Goal: Task Accomplishment & Management: Manage account settings

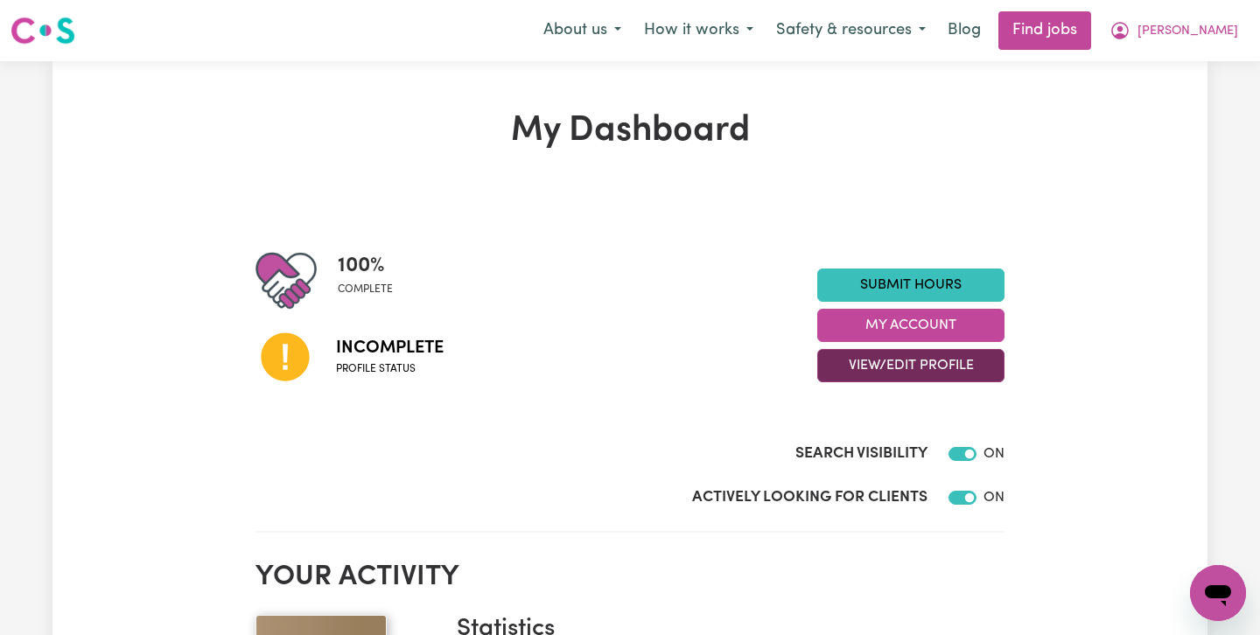
click at [894, 362] on button "View/Edit Profile" at bounding box center [910, 365] width 187 height 33
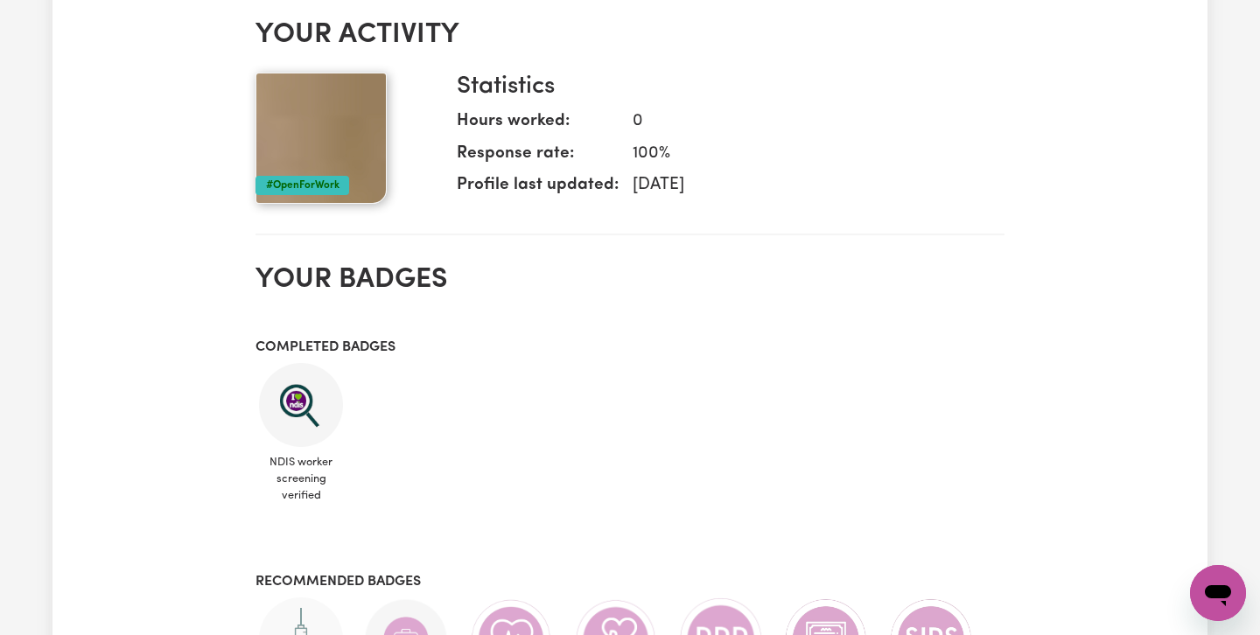
scroll to position [545, 0]
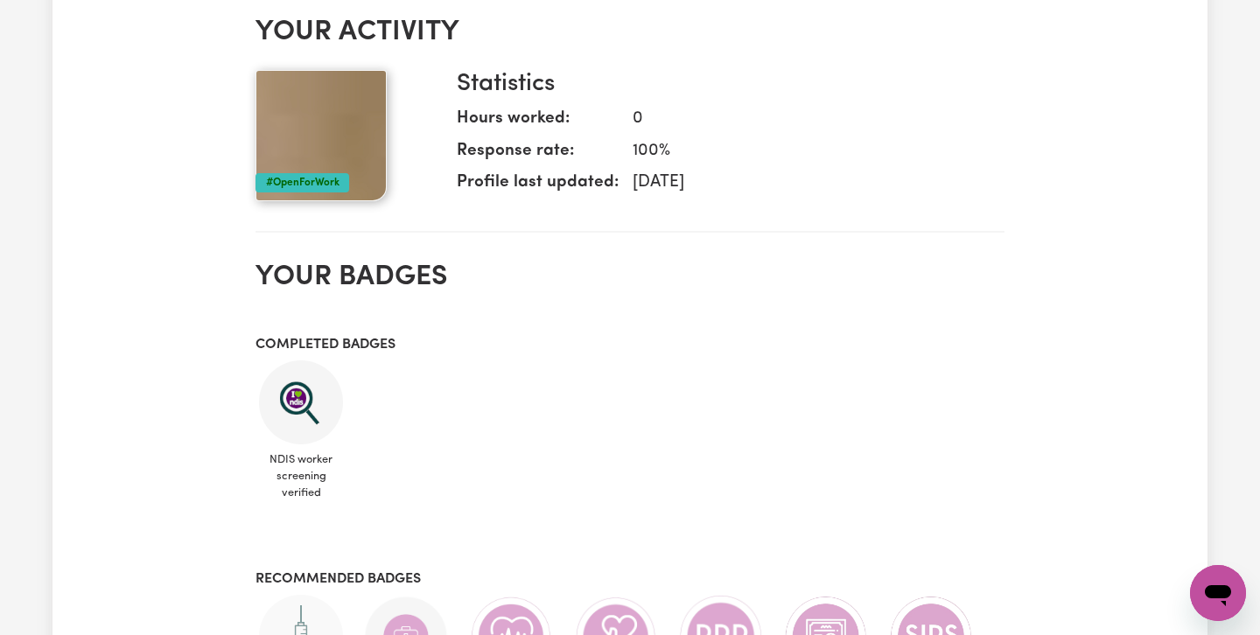
click at [323, 147] on img at bounding box center [321, 135] width 131 height 131
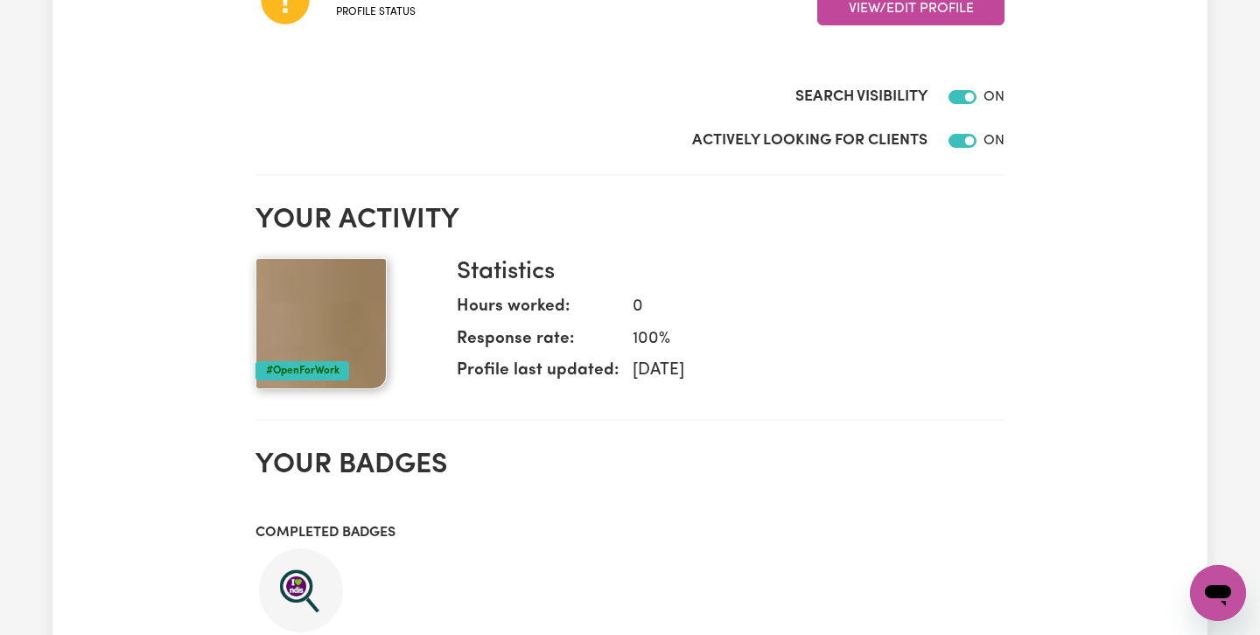
scroll to position [0, 0]
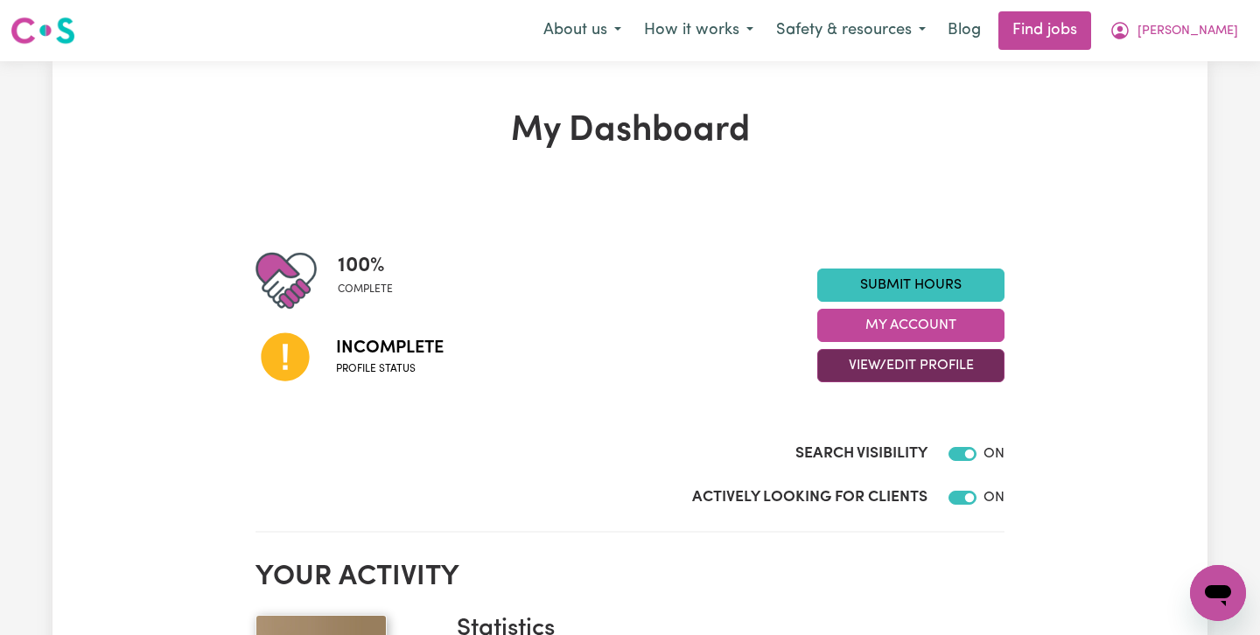
click at [904, 367] on button "View/Edit Profile" at bounding box center [910, 365] width 187 height 33
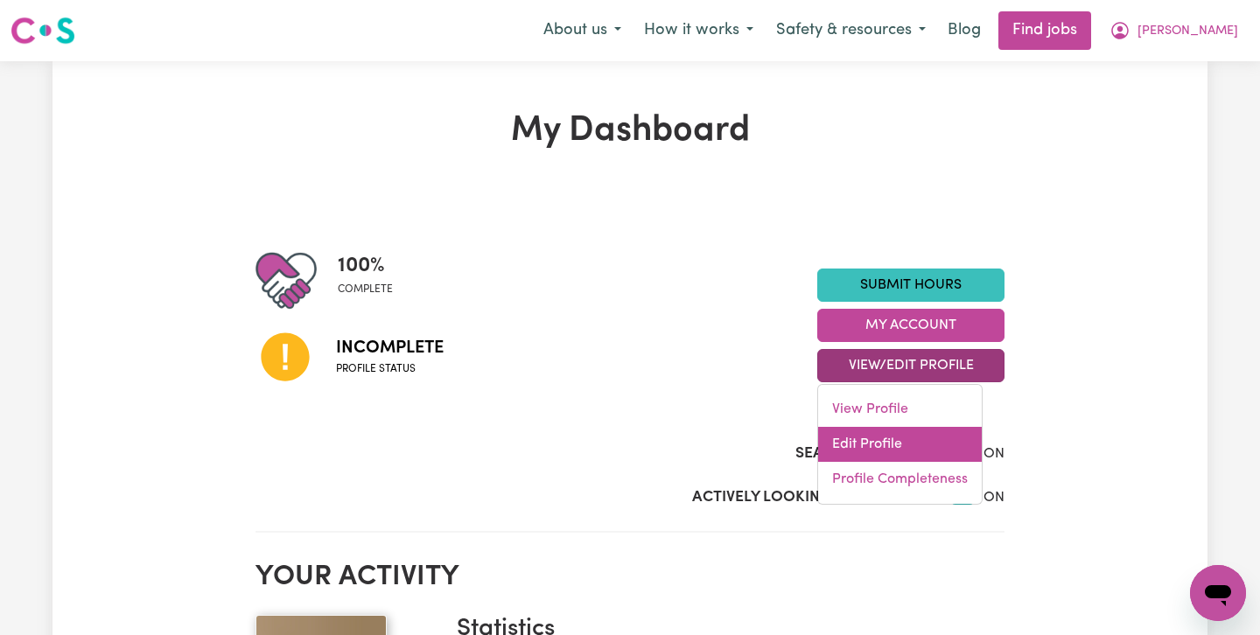
click at [858, 445] on link "Edit Profile" at bounding box center [900, 444] width 164 height 35
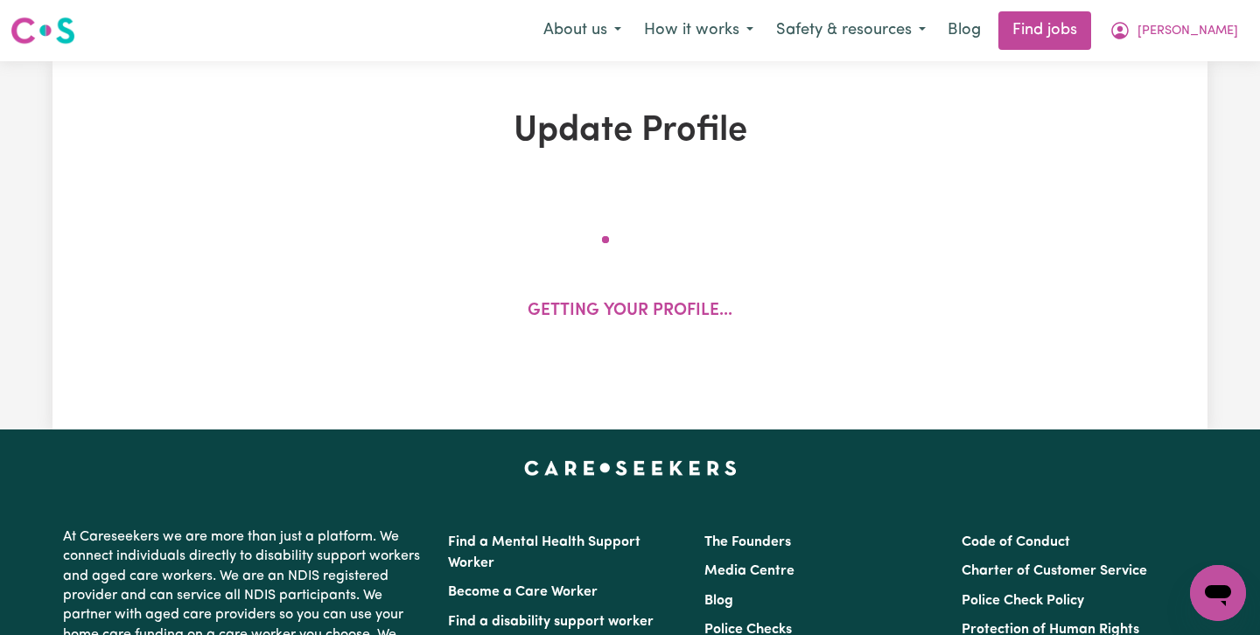
select select "[DEMOGRAPHIC_DATA]"
select select "[DEMOGRAPHIC_DATA] Citizen"
select select "Studying a healthcare related degree or qualification"
select select "65"
select select "95"
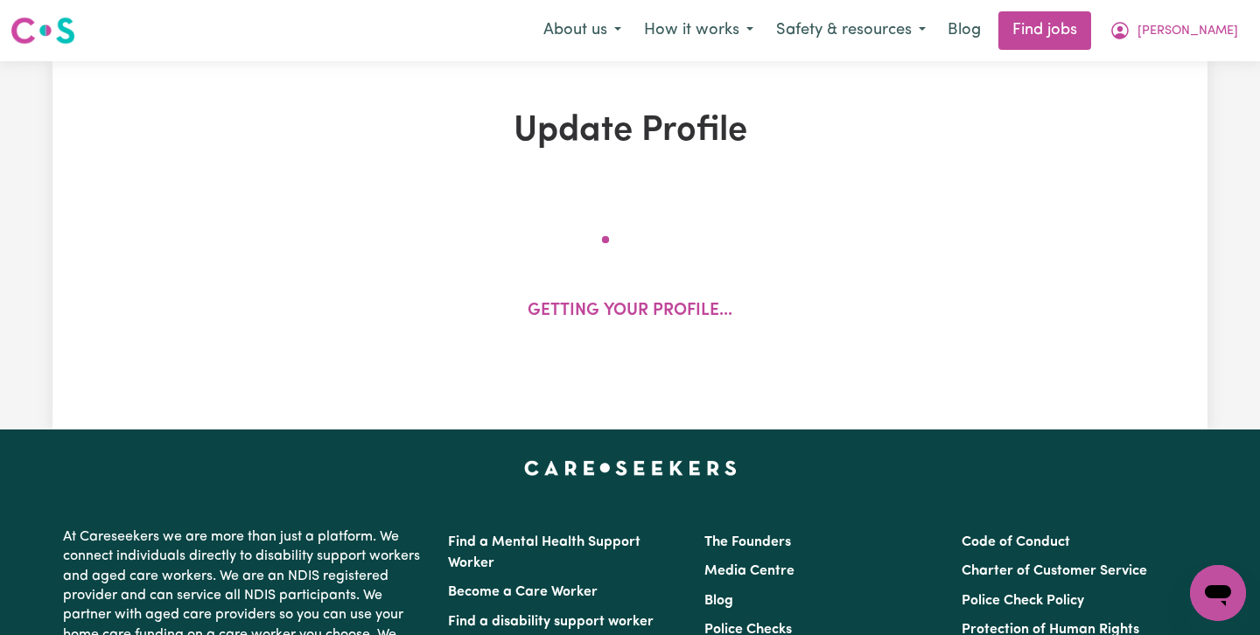
select select "105"
select select "120"
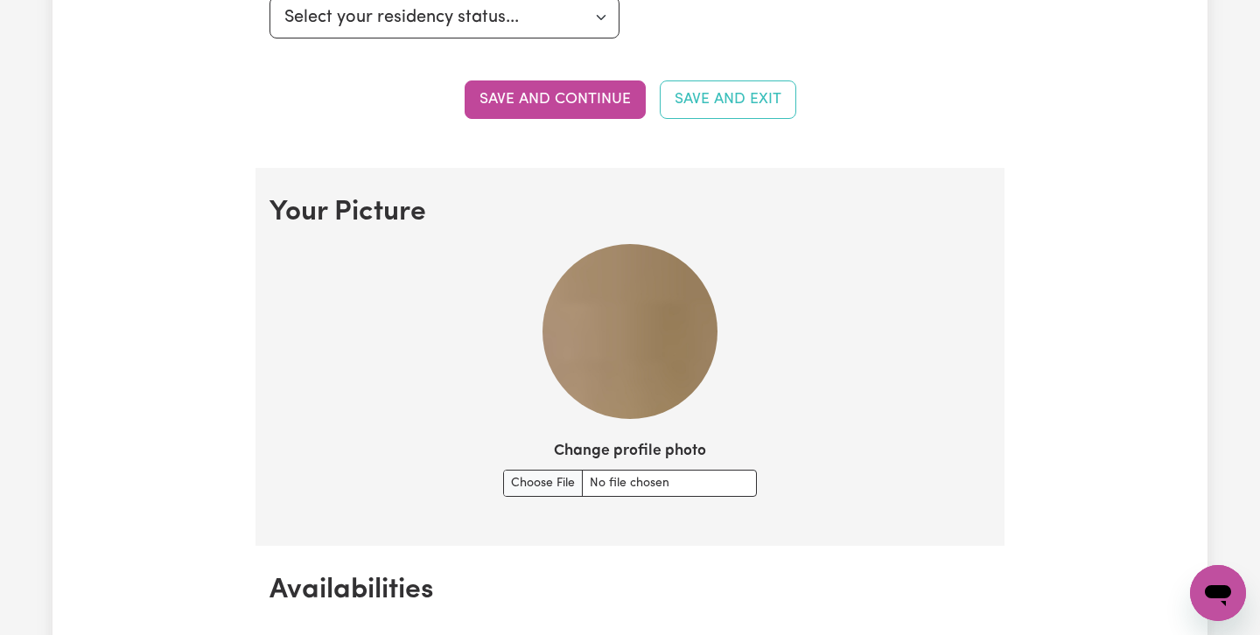
scroll to position [1085, 0]
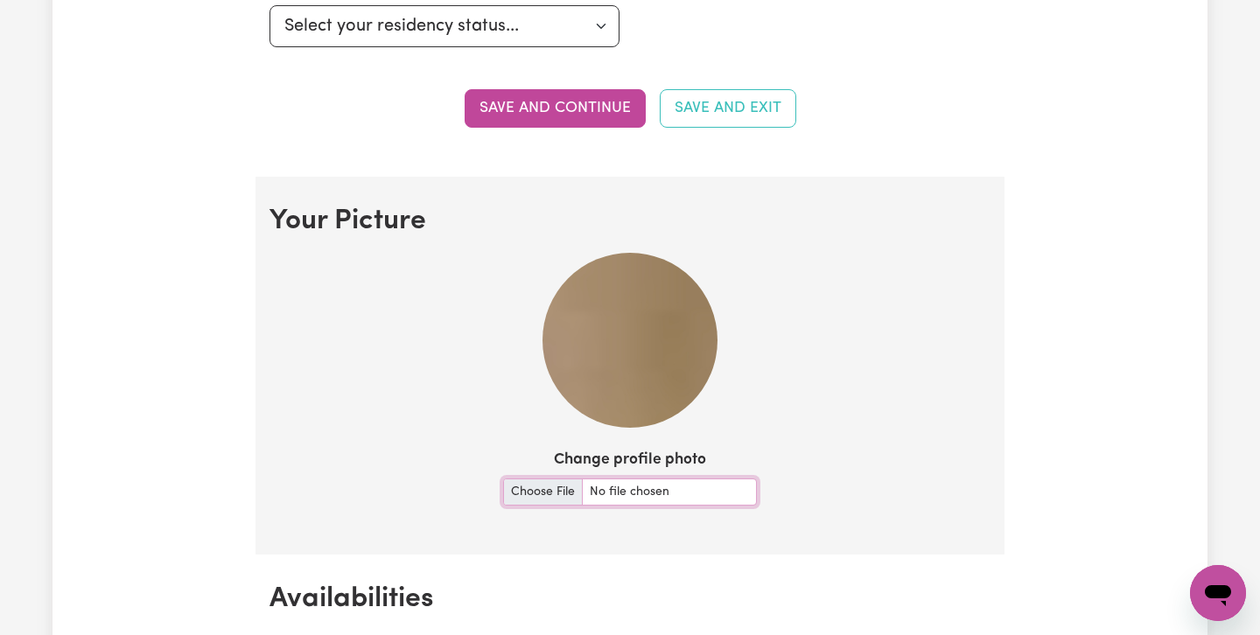
click at [529, 487] on input "Change profile photo" at bounding box center [630, 492] width 254 height 27
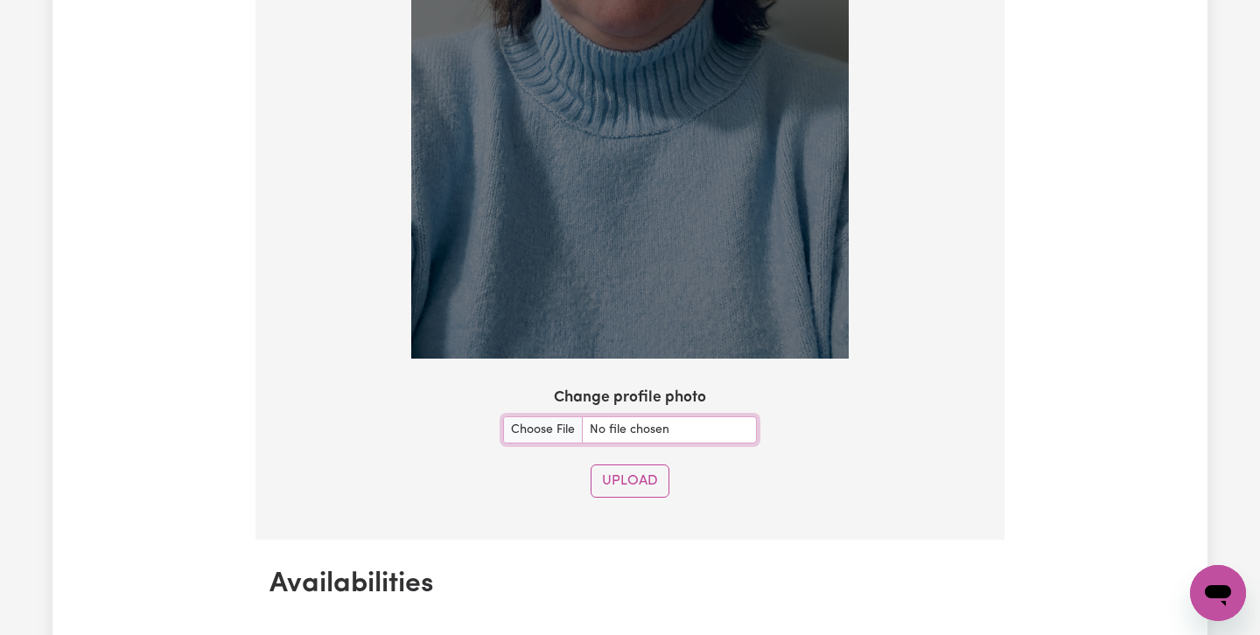
scroll to position [1764, 0]
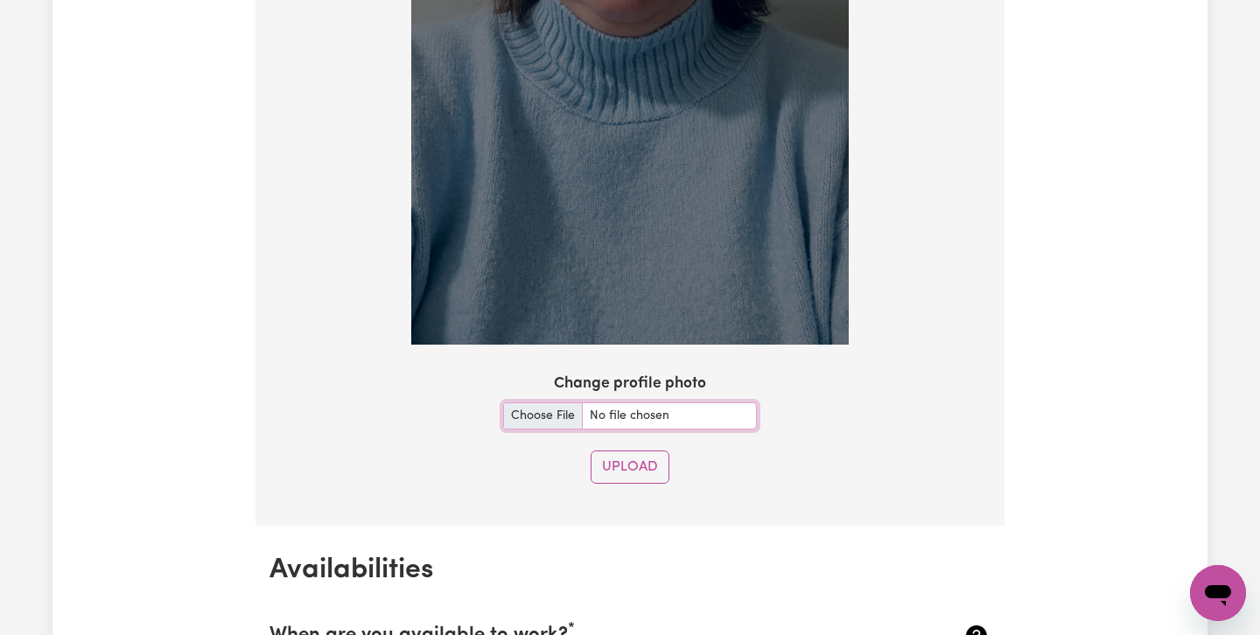
click at [529, 418] on input "Change profile photo" at bounding box center [630, 416] width 254 height 27
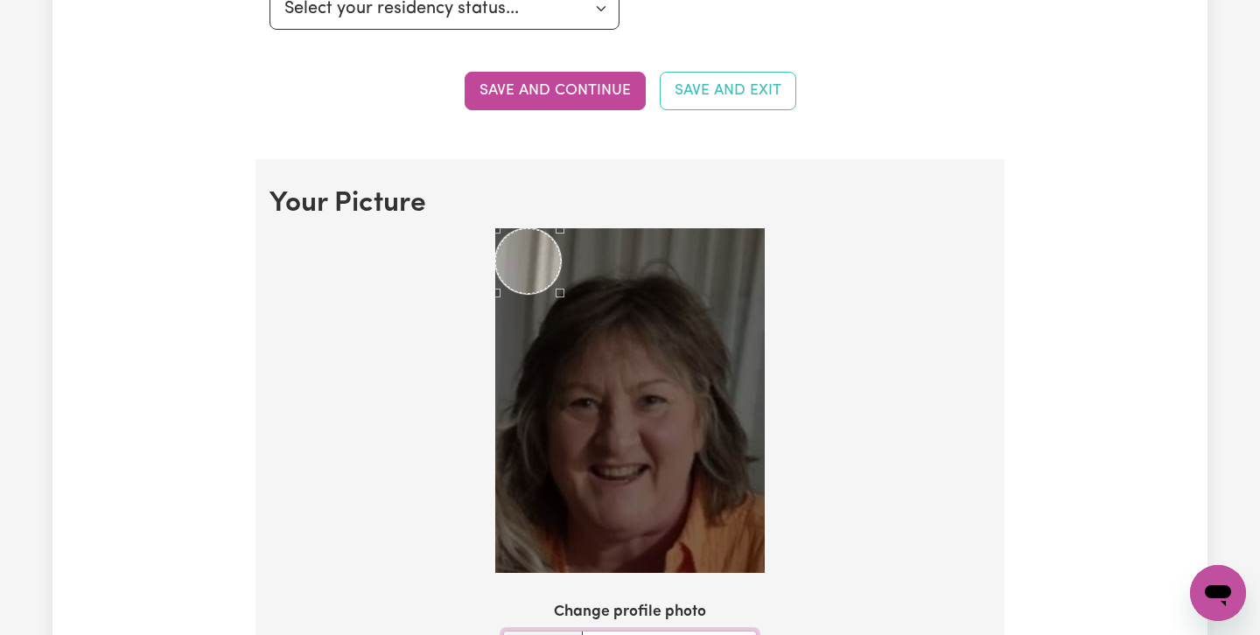
scroll to position [1113, 0]
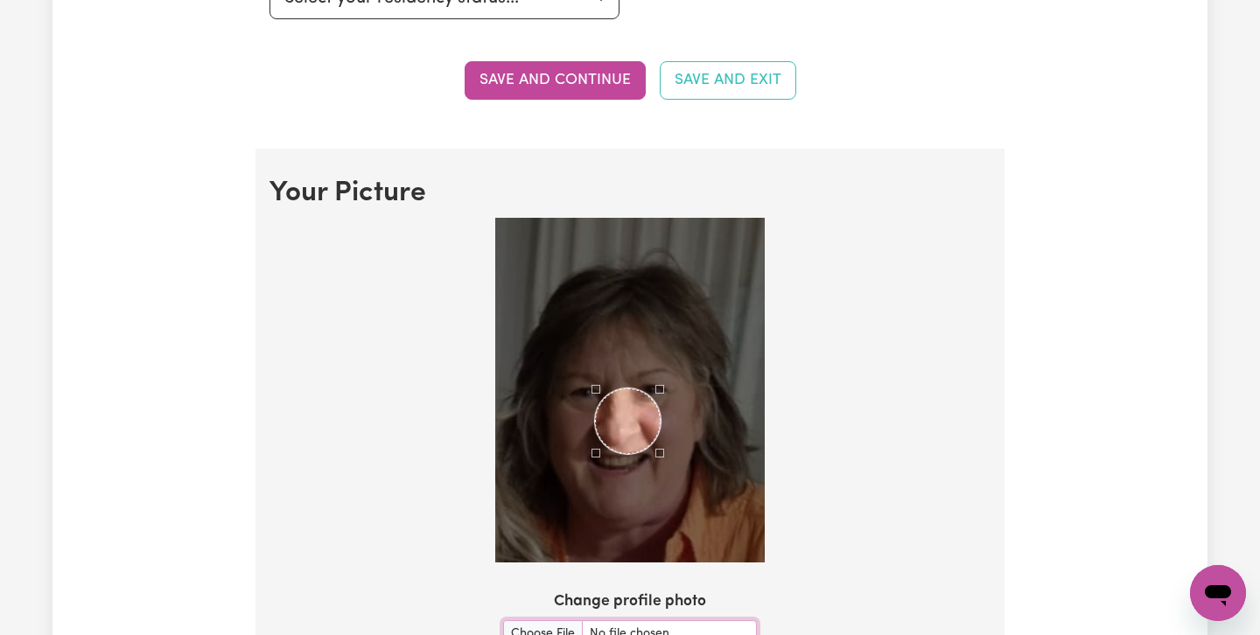
click at [616, 421] on div "Use the arrow keys to move the crop selection area" at bounding box center [628, 422] width 66 height 66
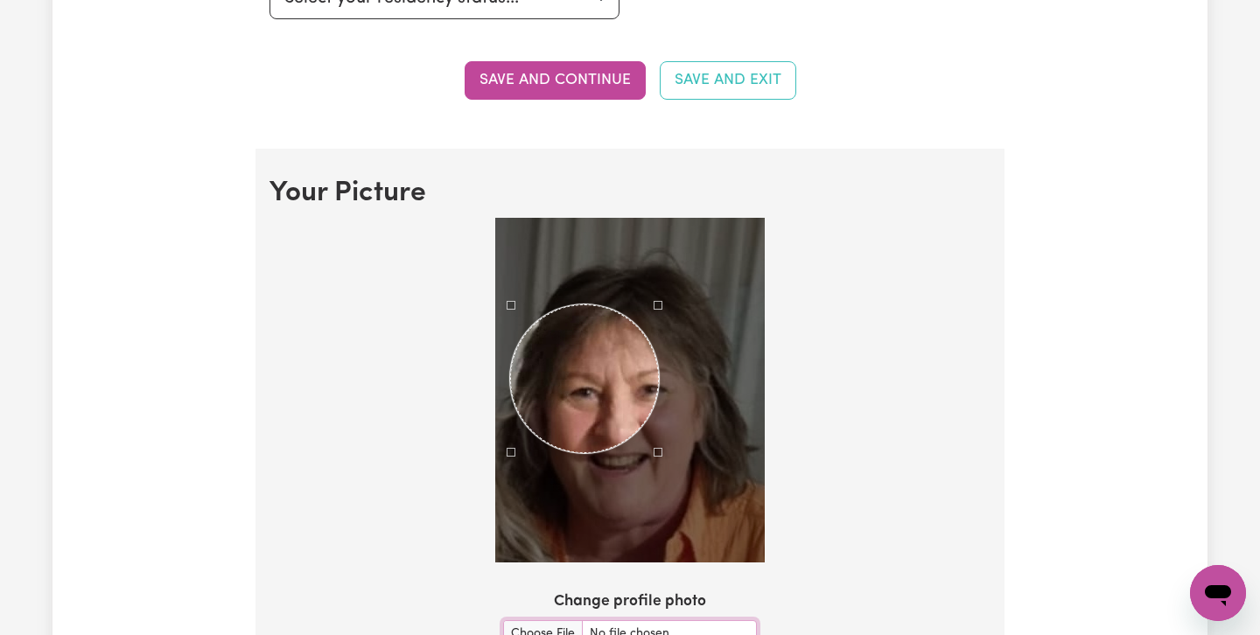
click at [513, 284] on div at bounding box center [630, 390] width 270 height 345
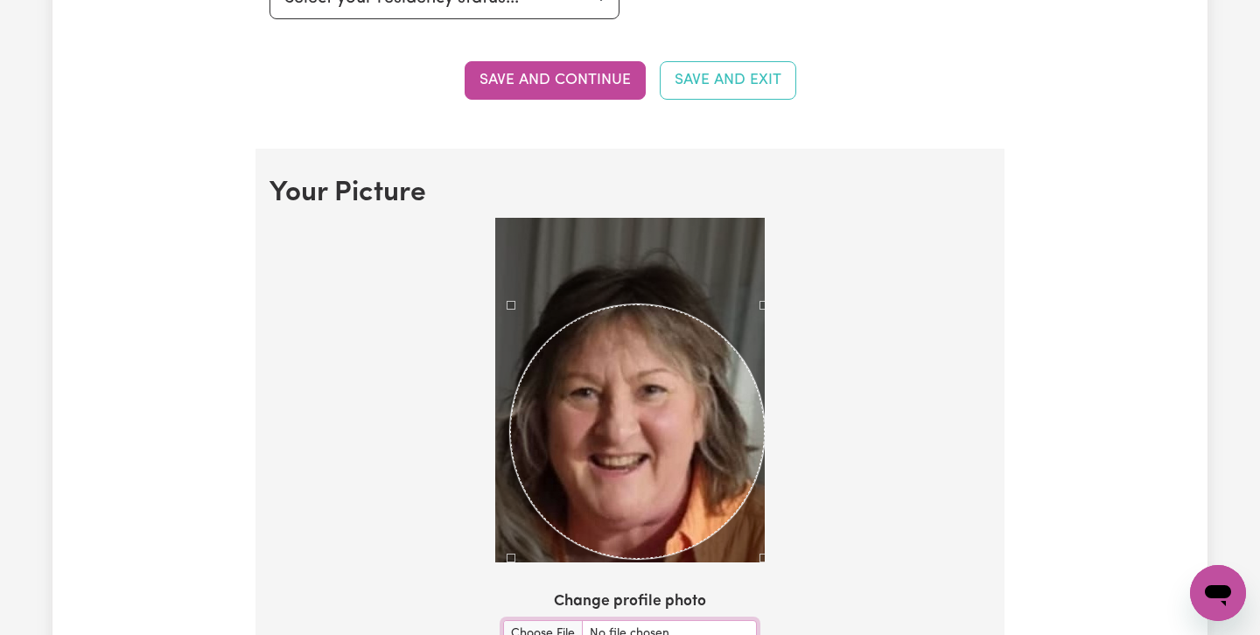
click at [765, 528] on div at bounding box center [630, 394] width 721 height 352
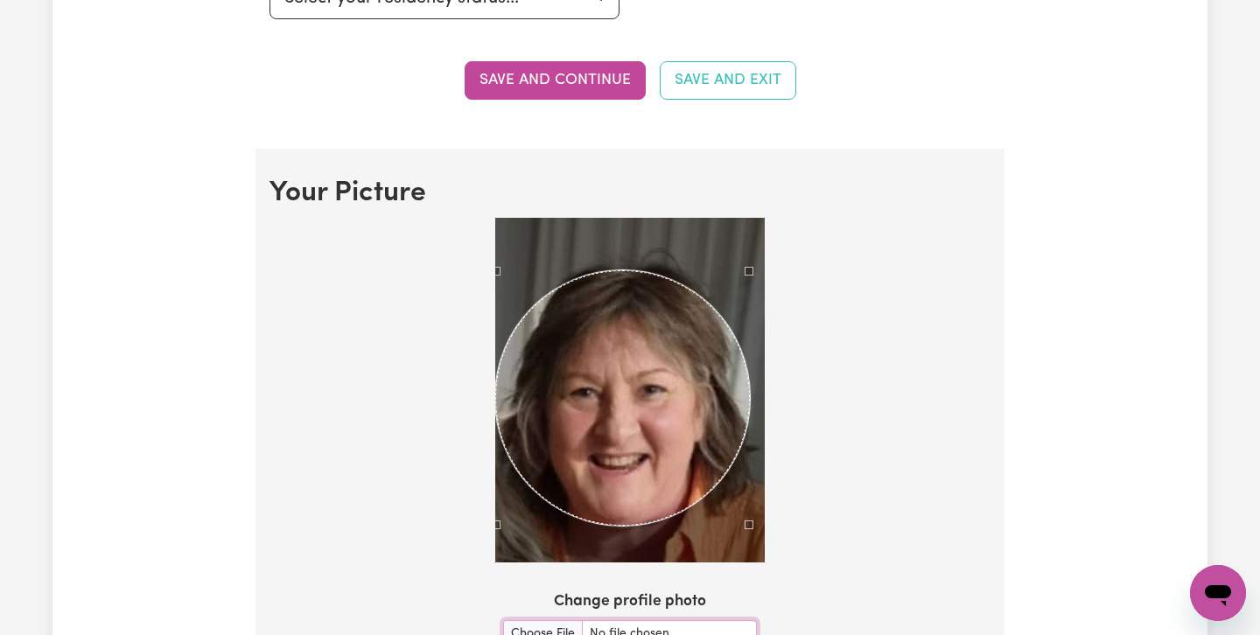
click at [602, 274] on div "Use the arrow keys to move the crop selection area" at bounding box center [622, 397] width 255 height 255
click at [530, 630] on input "Change profile photo" at bounding box center [630, 633] width 254 height 27
type input "C:\fakepath\IMG_2285.jpeg"
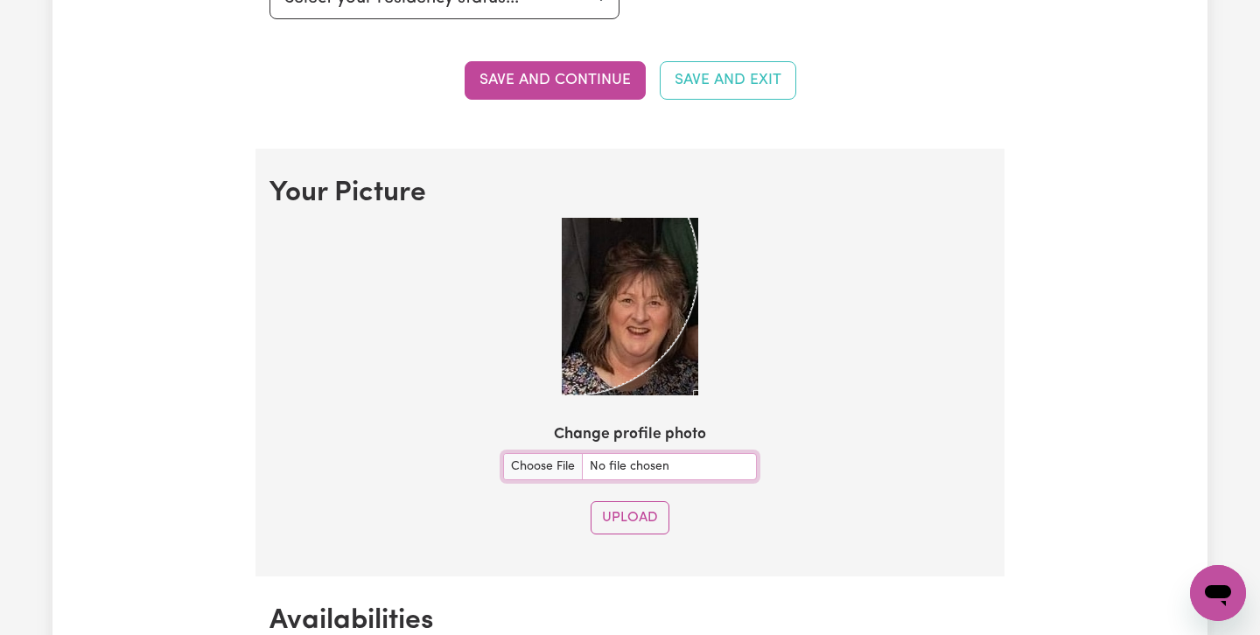
click at [685, 341] on div at bounding box center [630, 307] width 137 height 178
click at [698, 392] on div at bounding box center [630, 310] width 721 height 185
click at [688, 346] on div at bounding box center [630, 307] width 137 height 178
click at [635, 313] on div "Use the arrow keys to move the crop selection area" at bounding box center [571, 267] width 255 height 255
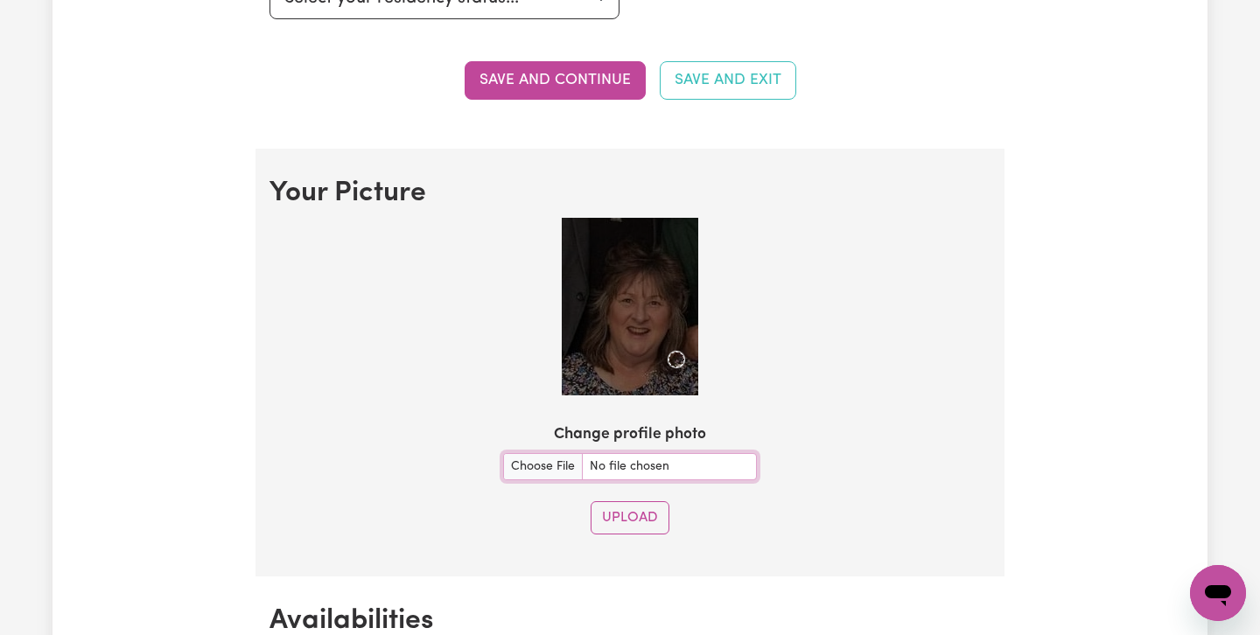
click at [684, 360] on img at bounding box center [630, 307] width 137 height 178
click at [754, 317] on div at bounding box center [630, 310] width 721 height 185
click at [497, 361] on div at bounding box center [630, 310] width 721 height 185
click at [751, 326] on div at bounding box center [630, 310] width 721 height 185
click at [636, 311] on div "Use the arrow keys to move the crop selection area" at bounding box center [640, 312] width 16 height 16
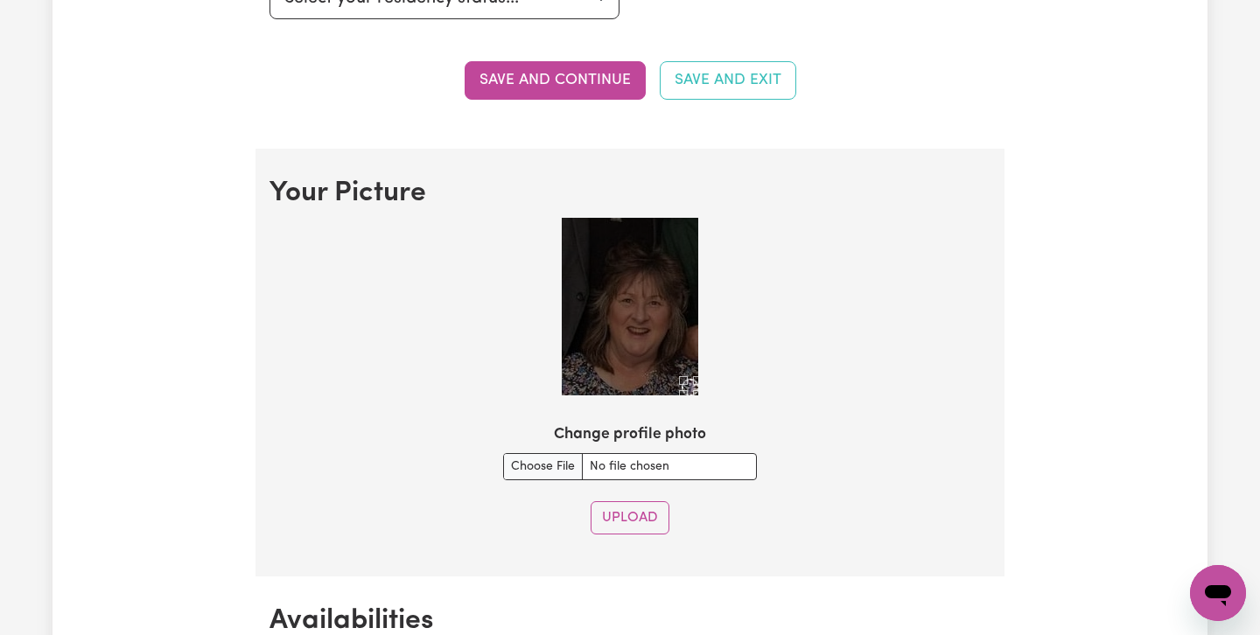
click at [759, 435] on section "Your Picture Change profile photo Upload" at bounding box center [630, 363] width 749 height 428
click at [690, 418] on section "Your Picture Change profile photo Upload" at bounding box center [630, 363] width 749 height 428
click at [529, 465] on input "Change profile photo" at bounding box center [630, 466] width 254 height 27
click at [808, 382] on div at bounding box center [630, 310] width 721 height 185
click at [623, 515] on button "Upload" at bounding box center [630, 517] width 79 height 33
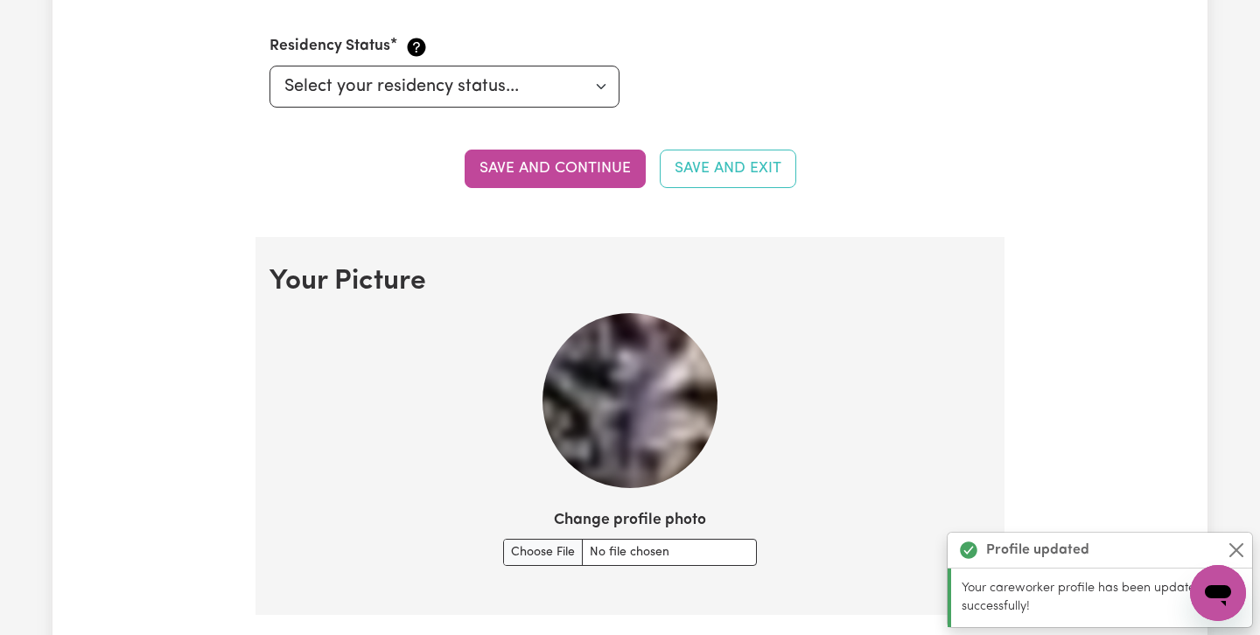
scroll to position [1026, 0]
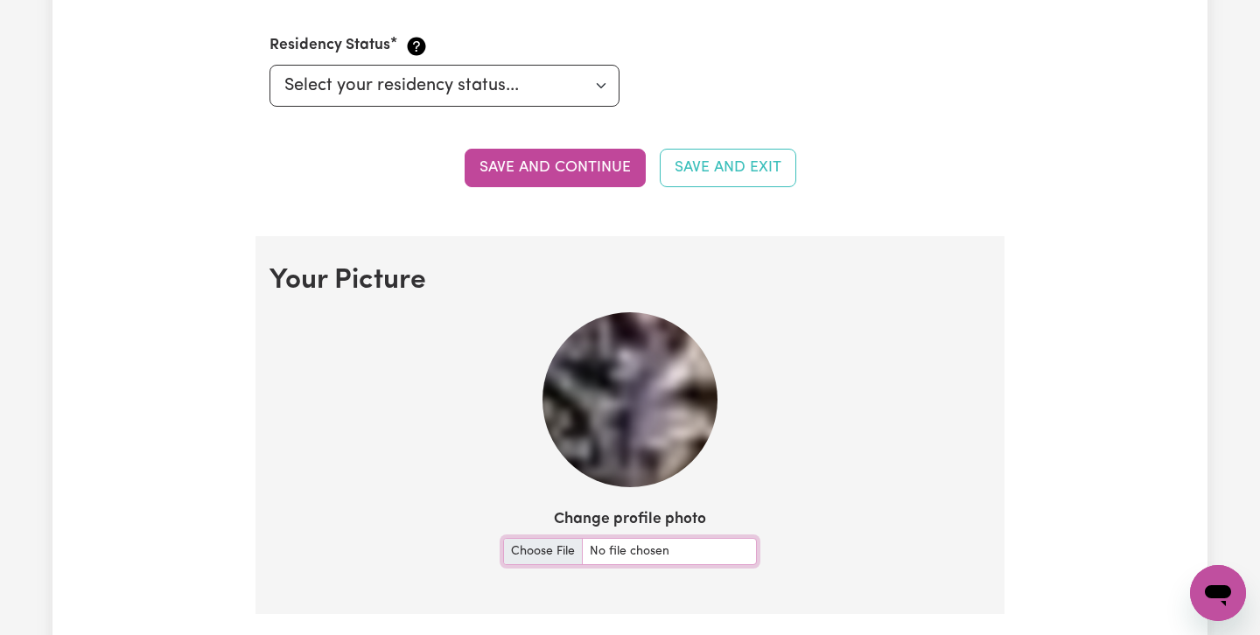
click at [532, 554] on input "Change profile photo" at bounding box center [630, 551] width 254 height 27
type input "C:\fakepath\IMG_2285.jpeg"
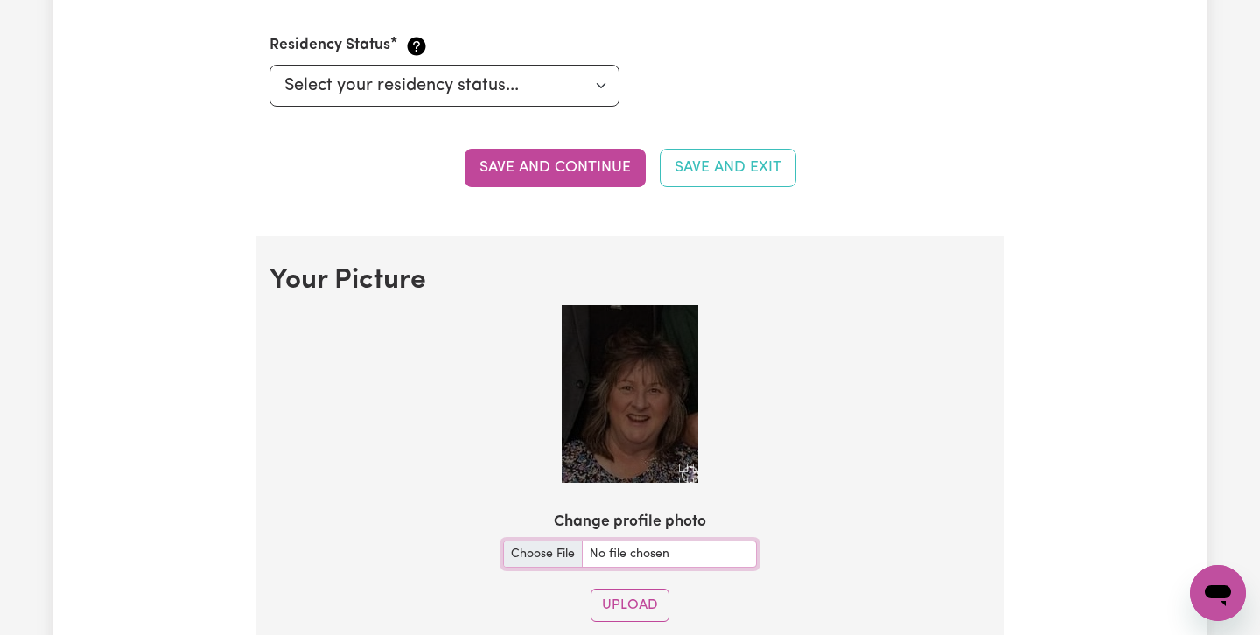
click at [612, 379] on div at bounding box center [630, 394] width 137 height 178
click at [634, 392] on div "Use the arrow keys to move the crop selection area" at bounding box center [637, 396] width 16 height 16
click at [692, 311] on div at bounding box center [630, 394] width 137 height 178
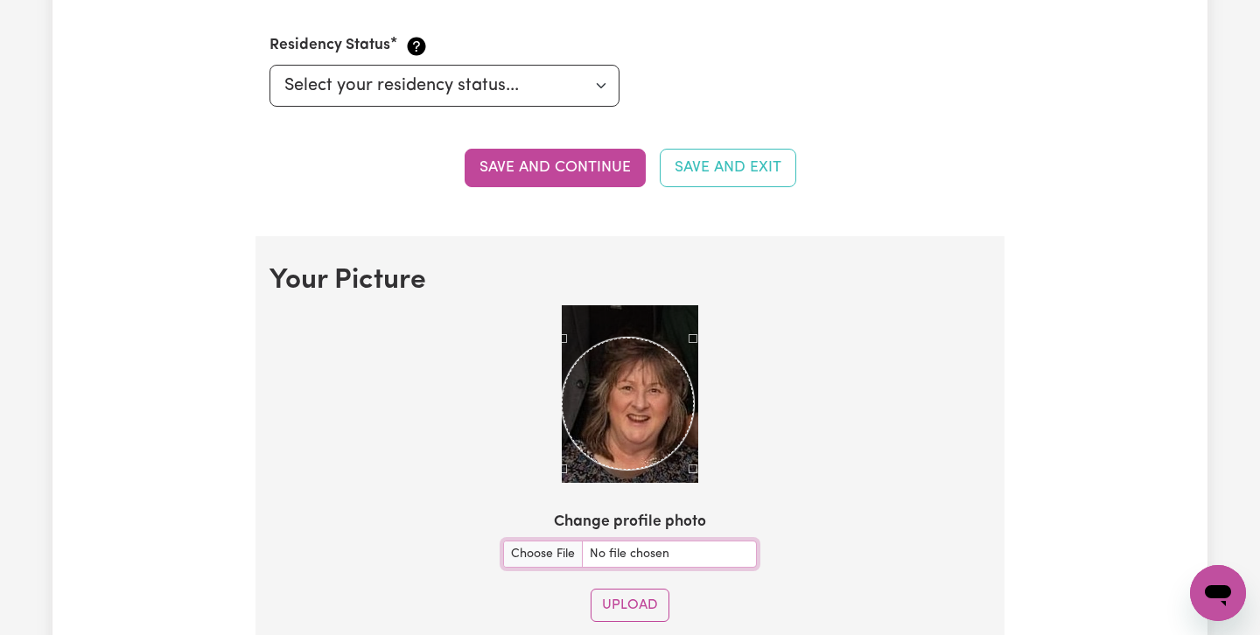
click at [560, 487] on div at bounding box center [630, 397] width 721 height 185
click at [692, 326] on div at bounding box center [630, 394] width 137 height 178
click at [643, 385] on div "Use the arrow keys to move the crop selection area" at bounding box center [632, 402] width 131 height 130
click at [656, 388] on div "Use the arrow keys to move the crop selection area" at bounding box center [632, 396] width 131 height 130
click at [697, 357] on div at bounding box center [630, 394] width 137 height 178
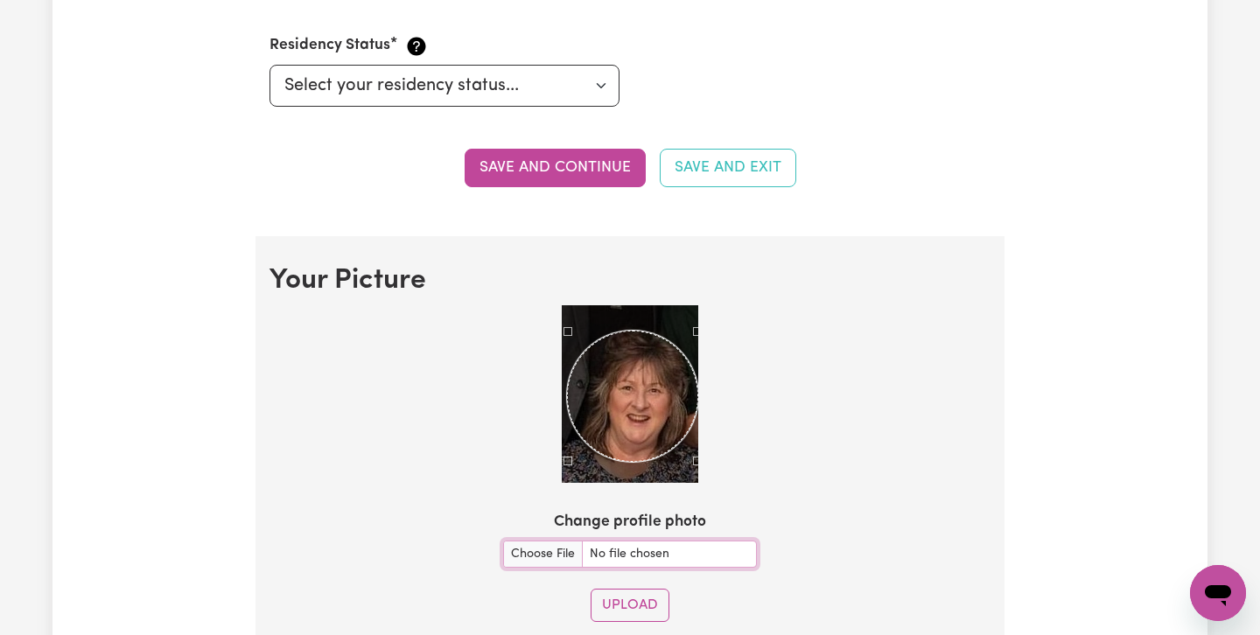
click at [670, 391] on div "Use the arrow keys to move the crop selection area" at bounding box center [632, 396] width 131 height 131
click at [571, 471] on div at bounding box center [630, 394] width 137 height 178
click at [629, 600] on button "Upload" at bounding box center [630, 605] width 79 height 33
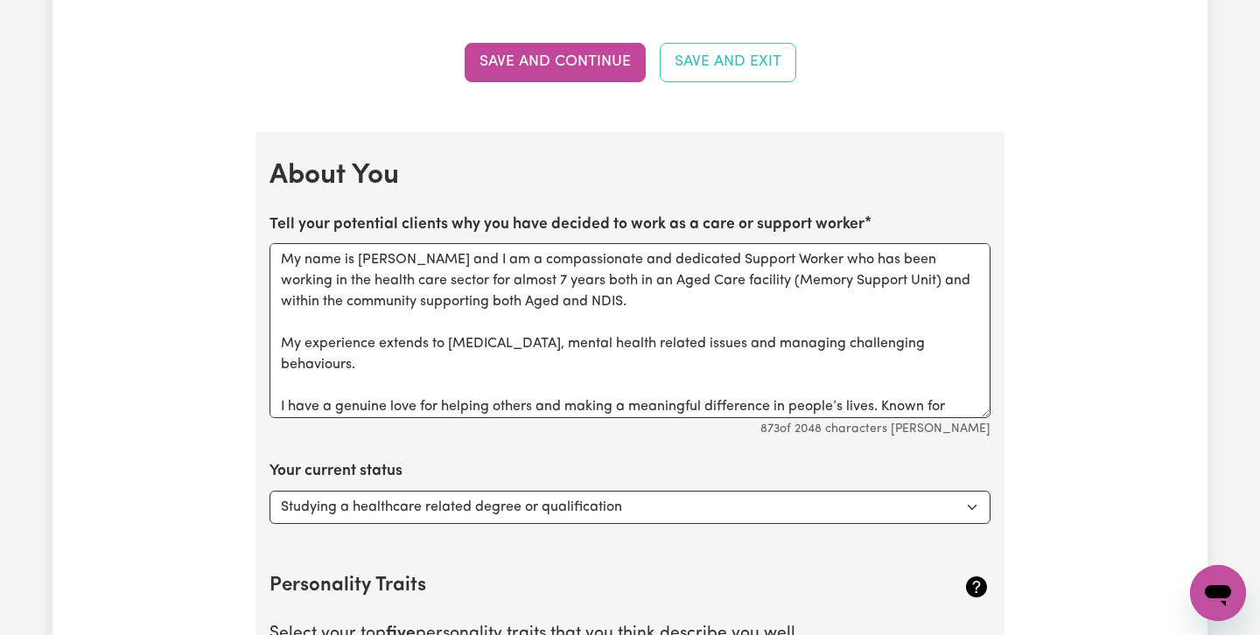
scroll to position [2246, 0]
click at [566, 56] on button "Save and Continue" at bounding box center [555, 61] width 181 height 39
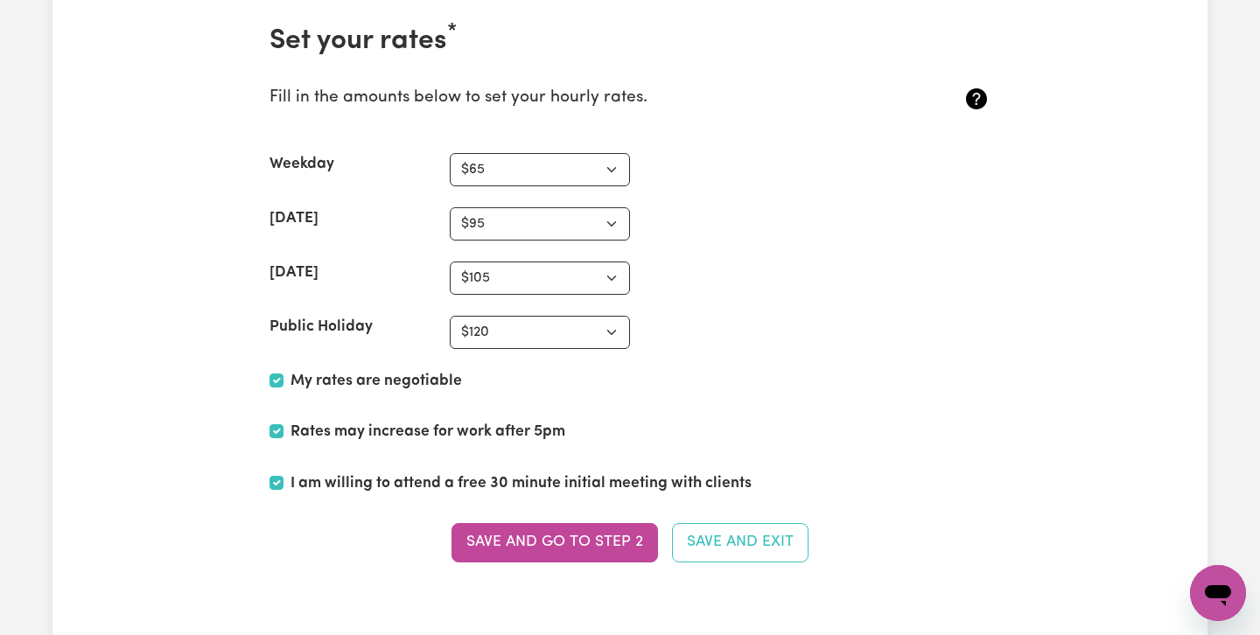
scroll to position [4059, 0]
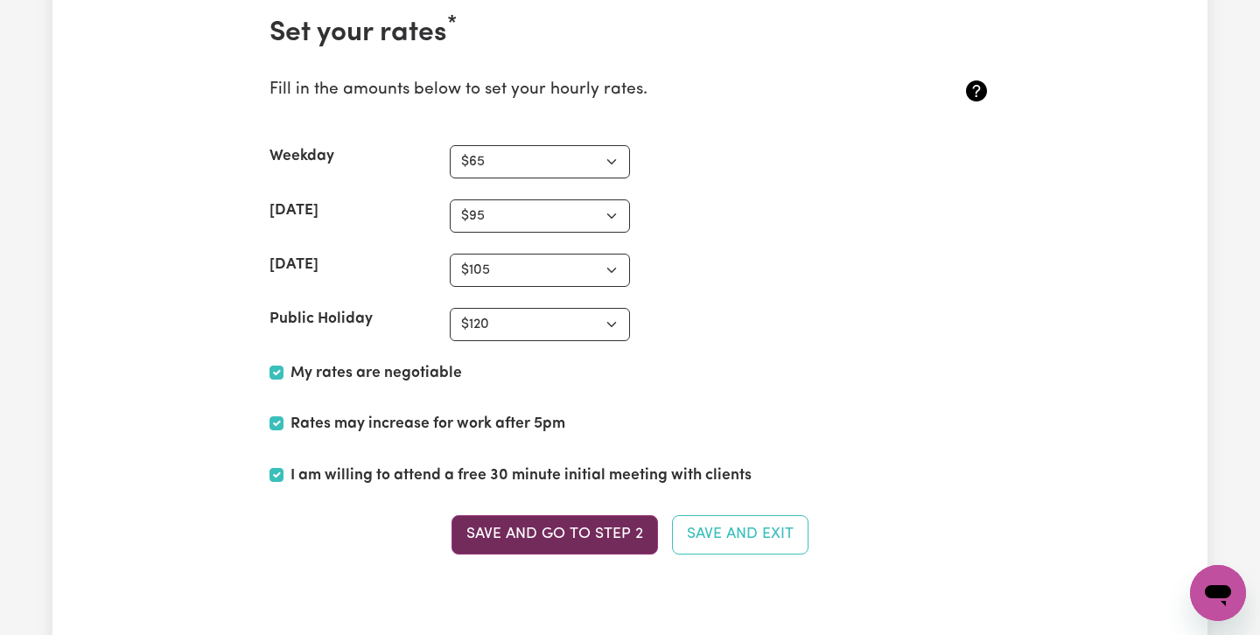
click at [553, 529] on button "Save and go to Step 2" at bounding box center [555, 534] width 207 height 39
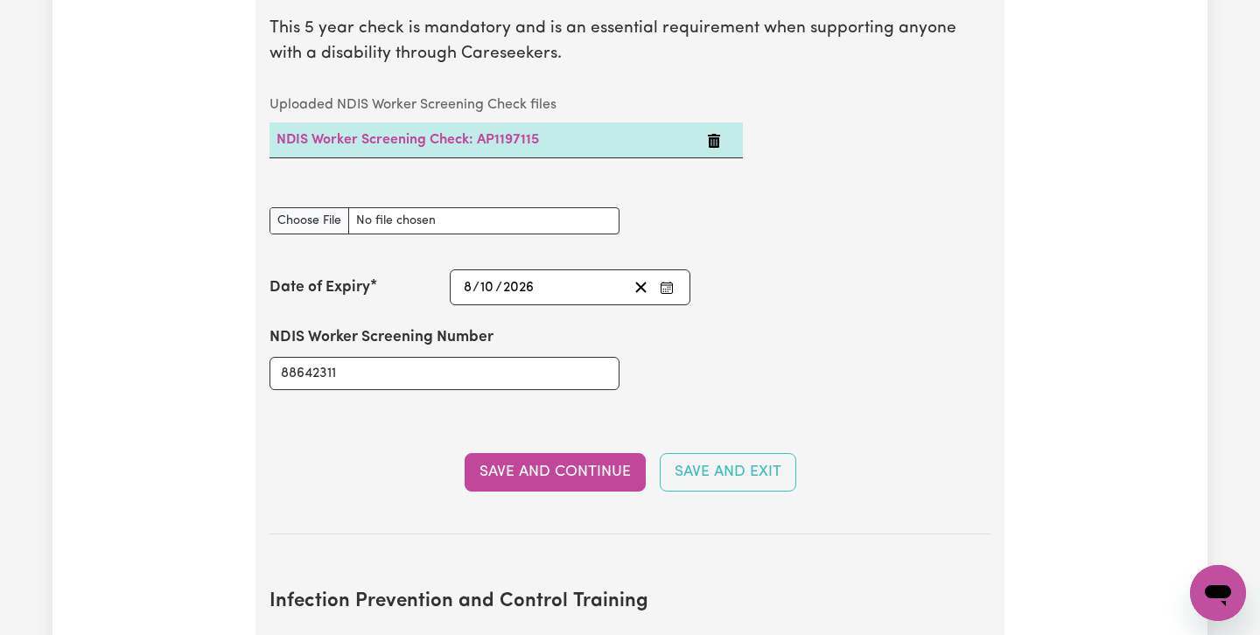
scroll to position [2399, 0]
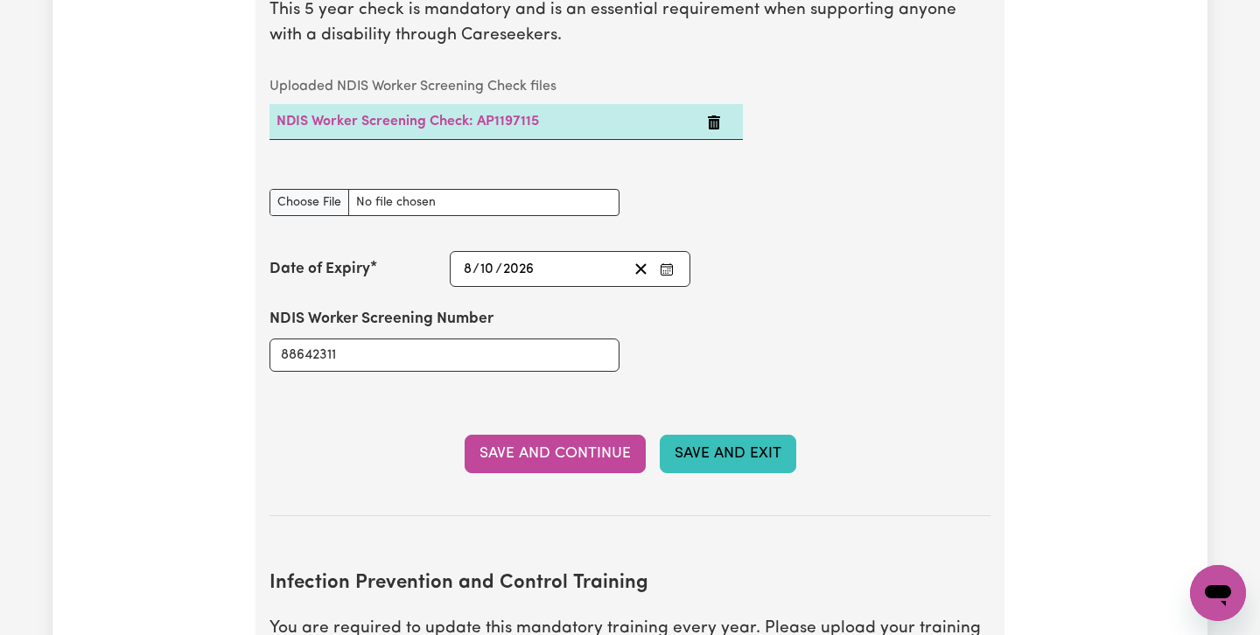
click at [706, 435] on button "Save and Exit" at bounding box center [728, 454] width 137 height 39
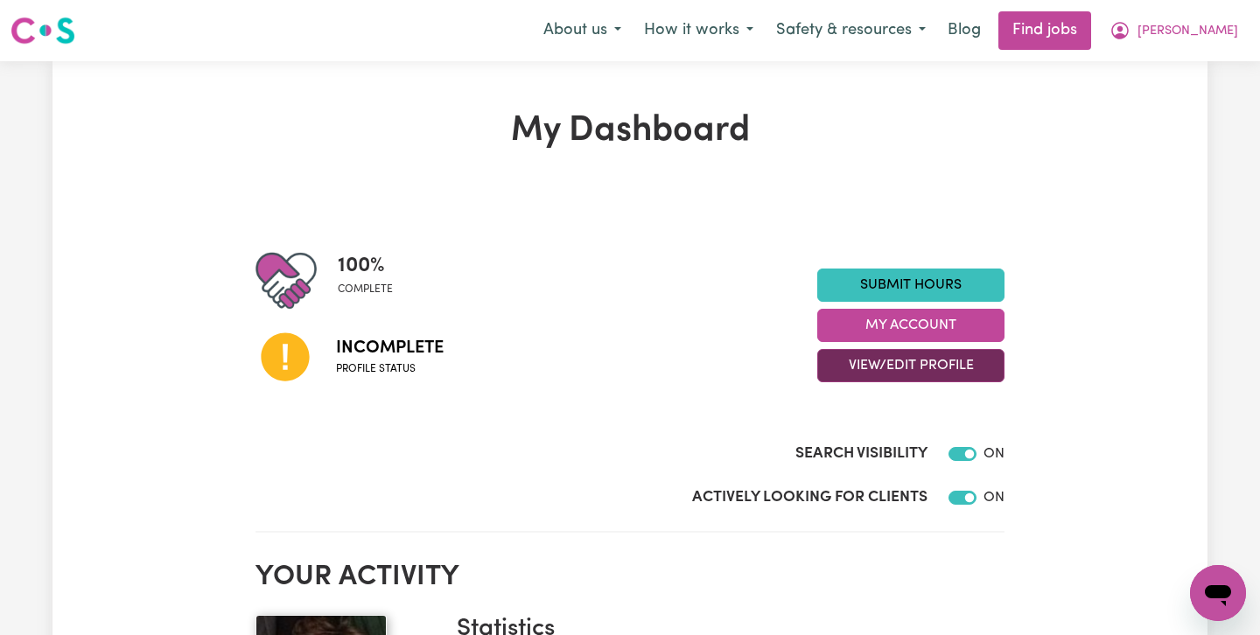
click at [903, 368] on button "View/Edit Profile" at bounding box center [910, 365] width 187 height 33
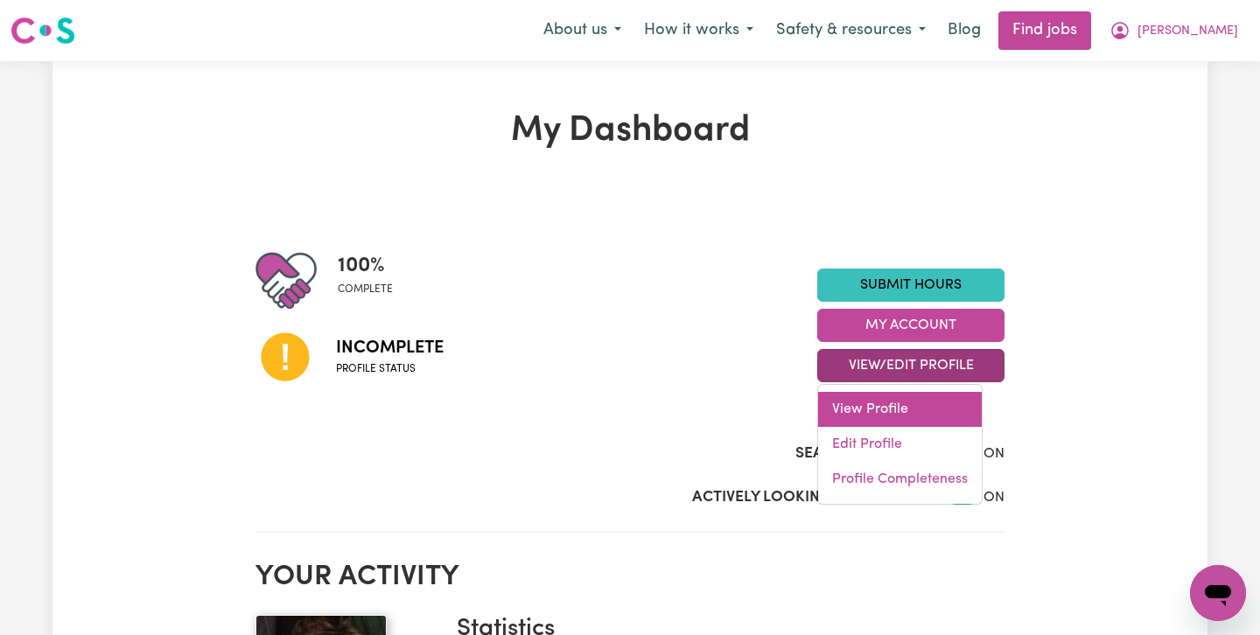
click at [850, 406] on link "View Profile" at bounding box center [900, 409] width 164 height 35
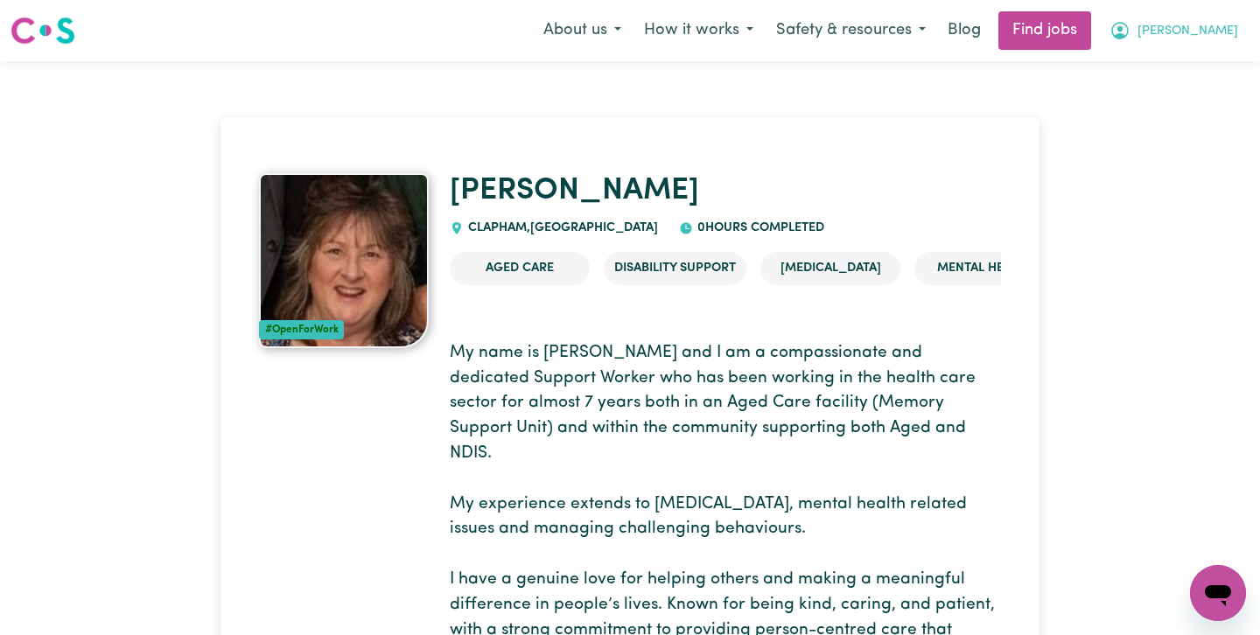
click at [1210, 29] on span "[PERSON_NAME]" at bounding box center [1188, 31] width 101 height 19
click at [1155, 133] on link "Logout" at bounding box center [1180, 133] width 138 height 33
